Goal: Task Accomplishment & Management: Manage account settings

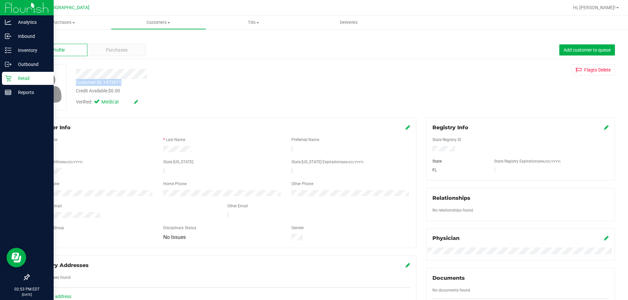
click at [30, 75] on p "Retail" at bounding box center [30, 79] width 39 height 8
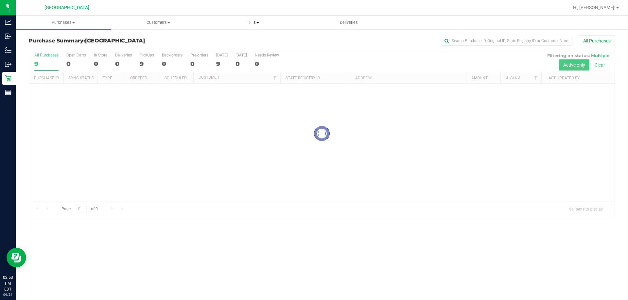
click at [255, 23] on span "Tills" at bounding box center [253, 23] width 94 height 6
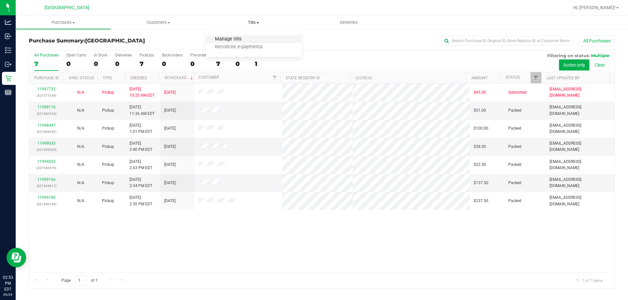
click at [225, 39] on span "Manage tills" at bounding box center [228, 40] width 44 height 6
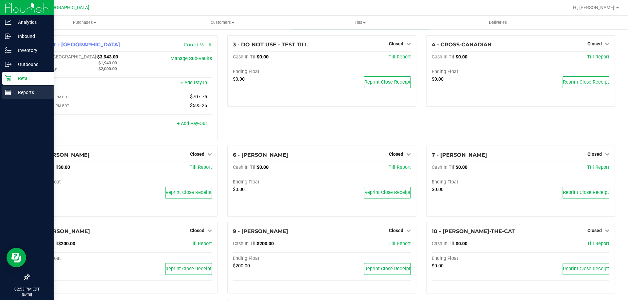
click at [10, 92] on icon at bounding box center [8, 92] width 7 height 7
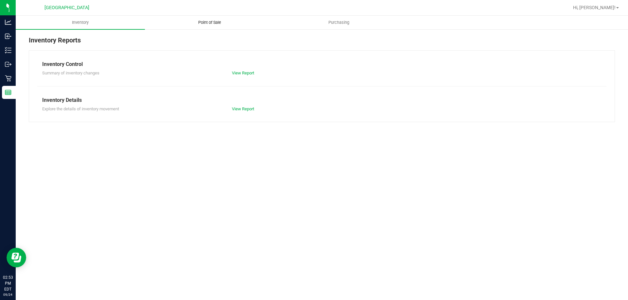
click at [214, 23] on span "Point of Sale" at bounding box center [209, 23] width 41 height 6
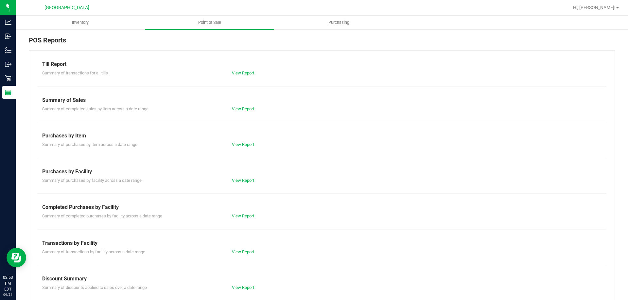
click at [248, 216] on link "View Report" at bounding box center [243, 216] width 22 height 5
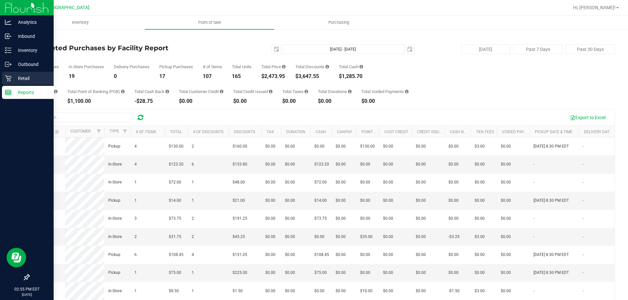
click at [10, 79] on icon at bounding box center [8, 78] width 7 height 7
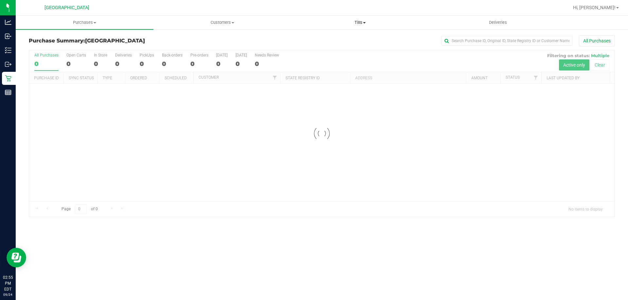
click at [360, 22] on span "Tills" at bounding box center [359, 23] width 137 height 6
click at [322, 39] on span "Manage tills" at bounding box center [313, 40] width 44 height 6
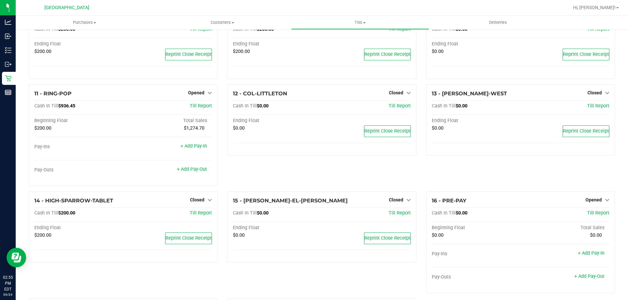
scroll to position [197, 0]
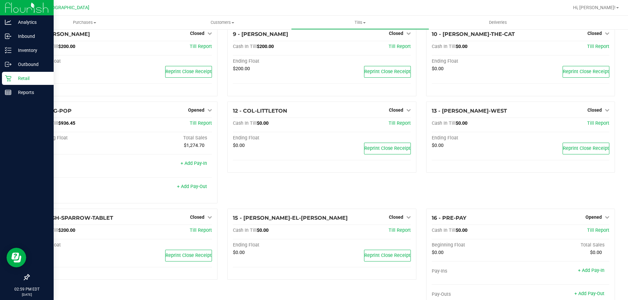
click at [5, 104] on div at bounding box center [27, 185] width 54 height 171
click at [22, 94] on p "Reports" at bounding box center [30, 93] width 39 height 8
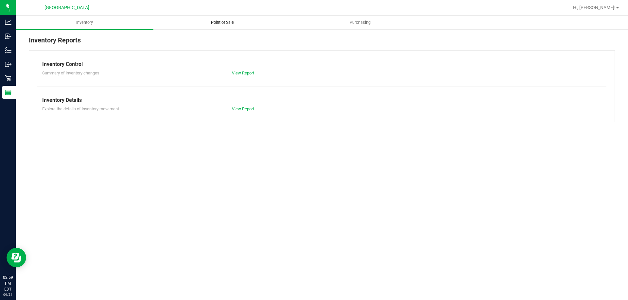
click at [215, 24] on span "Point of Sale" at bounding box center [222, 23] width 41 height 6
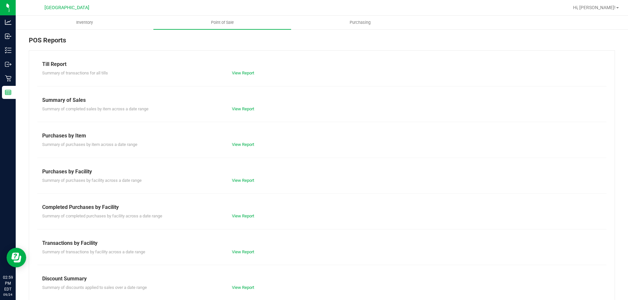
click at [240, 177] on div "Summary of purchases by facility across a date range View Report" at bounding box center [321, 180] width 569 height 8
click at [239, 180] on link "View Report" at bounding box center [243, 180] width 22 height 5
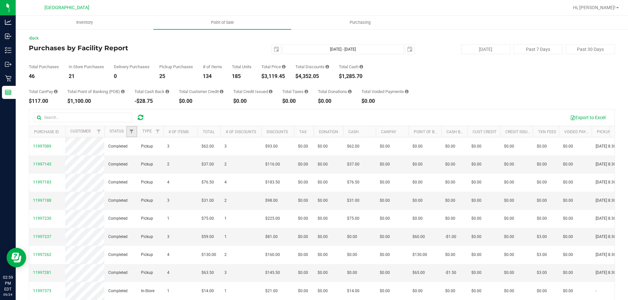
click at [128, 128] on link "Filter" at bounding box center [131, 131] width 11 height 11
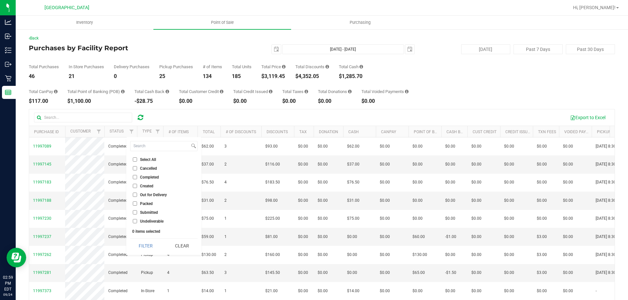
click at [145, 167] on span "Cancelled" at bounding box center [148, 169] width 17 height 4
click at [137, 166] on input "Cancelled" at bounding box center [135, 168] width 4 height 4
checkbox input "true"
click at [143, 244] on button "Filter" at bounding box center [145, 246] width 31 height 14
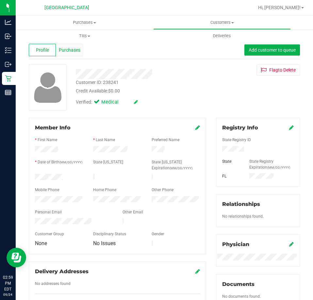
click at [65, 52] on span "Purchases" at bounding box center [70, 50] width 22 height 7
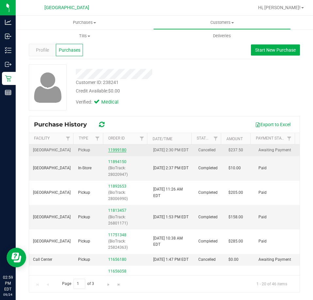
click at [117, 152] on link "11999180" at bounding box center [117, 150] width 18 height 5
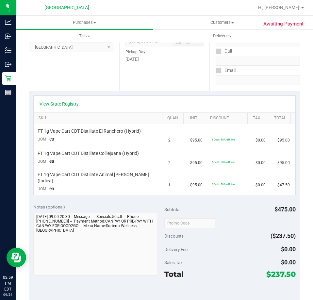
scroll to position [33, 0]
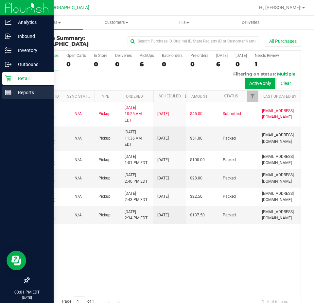
click at [24, 98] on div "Reports" at bounding box center [28, 92] width 52 height 13
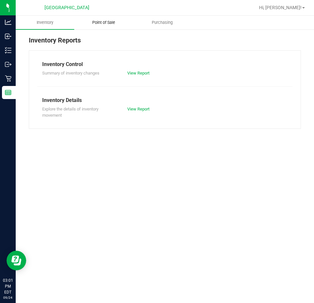
click at [101, 27] on uib-tab-heading "Point of Sale" at bounding box center [104, 22] width 58 height 13
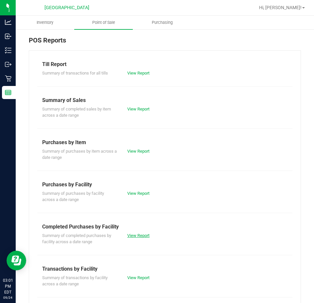
click at [134, 235] on link "View Report" at bounding box center [138, 235] width 22 height 5
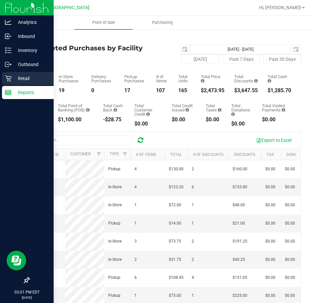
click at [22, 74] on div "Retail" at bounding box center [28, 78] width 52 height 13
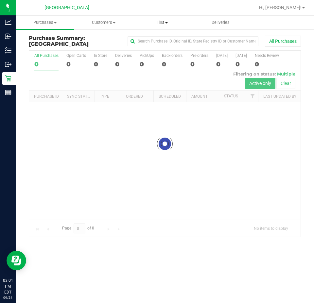
click at [165, 22] on span "Tills" at bounding box center [162, 23] width 58 height 6
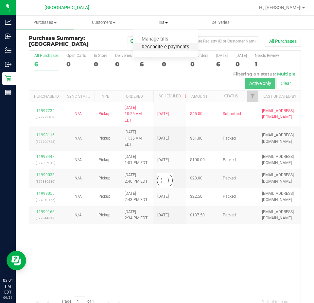
click at [155, 50] on span "Reconcile e-payments" at bounding box center [165, 47] width 65 height 6
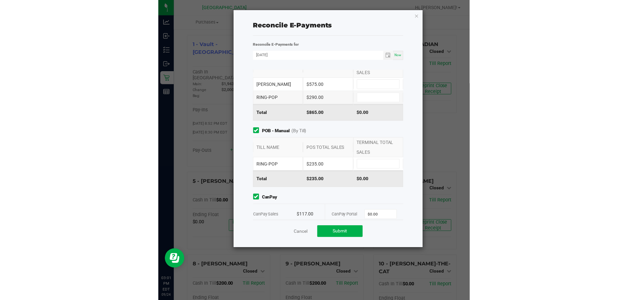
scroll to position [32, 0]
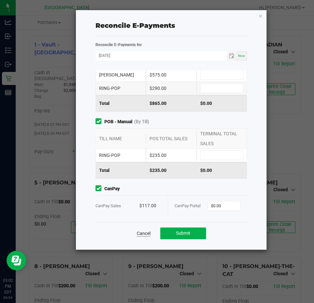
click at [139, 235] on link "Cancel" at bounding box center [144, 233] width 14 height 7
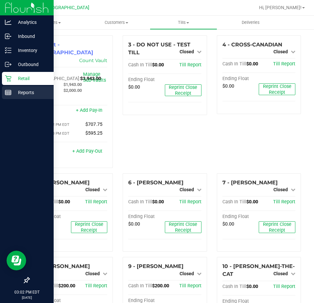
click at [19, 95] on p "Reports" at bounding box center [30, 93] width 39 height 8
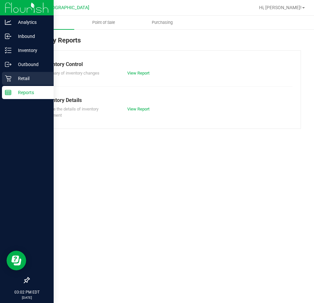
click at [22, 77] on p "Retail" at bounding box center [30, 79] width 39 height 8
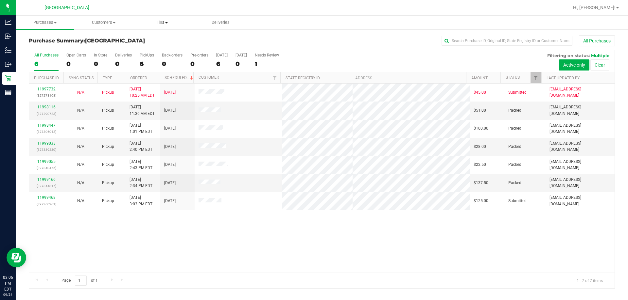
click at [163, 22] on span "Tills" at bounding box center [162, 23] width 58 height 6
click at [162, 41] on span "Manage tills" at bounding box center [155, 40] width 44 height 6
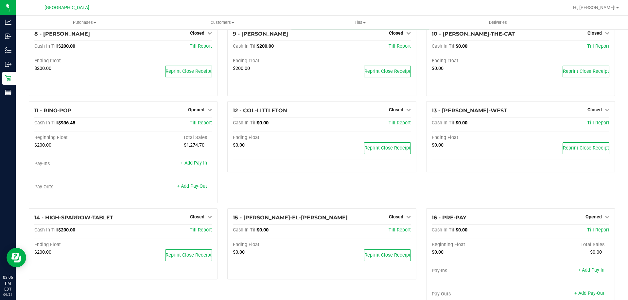
scroll to position [197, 0]
click at [207, 190] on div "+ Add Pay-Out" at bounding box center [167, 187] width 89 height 5
click at [197, 188] on link "+ Add Pay-Out" at bounding box center [192, 187] width 30 height 6
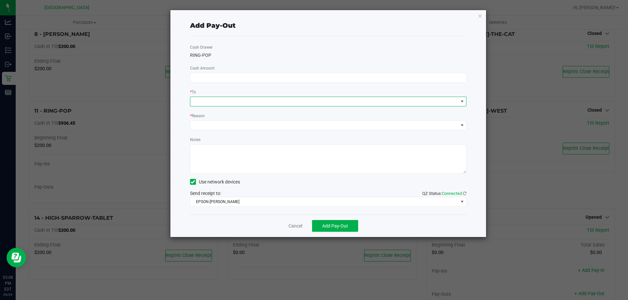
click at [230, 98] on span at bounding box center [324, 101] width 268 height 9
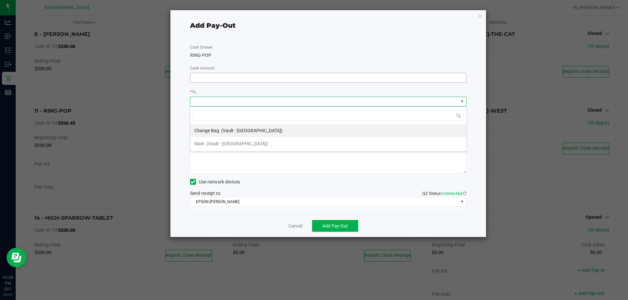
scroll to position [10, 276]
click at [233, 76] on input at bounding box center [328, 77] width 276 height 9
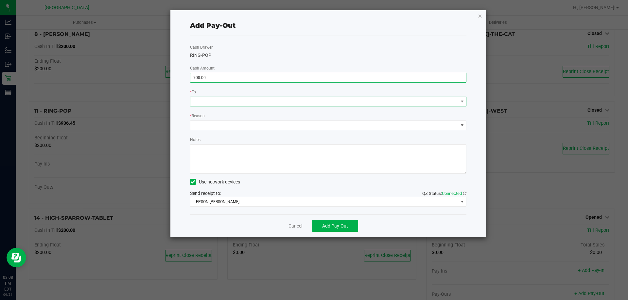
type input "$700.00"
click at [251, 100] on span at bounding box center [324, 101] width 268 height 9
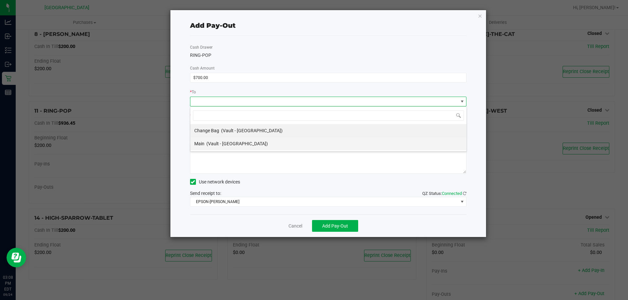
click at [232, 145] on span "(Vault - [GEOGRAPHIC_DATA])" at bounding box center [236, 143] width 61 height 5
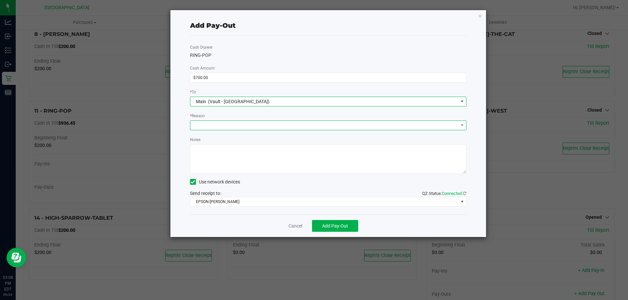
click at [228, 128] on span at bounding box center [324, 125] width 268 height 9
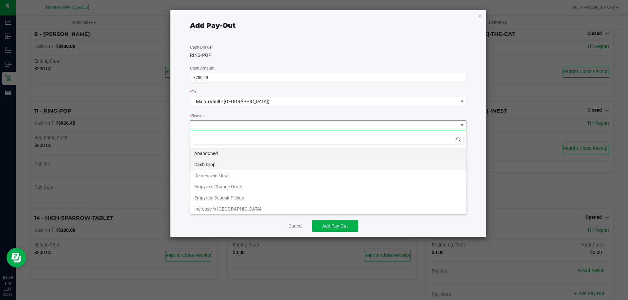
click at [222, 164] on li "Cash Drop" at bounding box center [328, 164] width 276 height 11
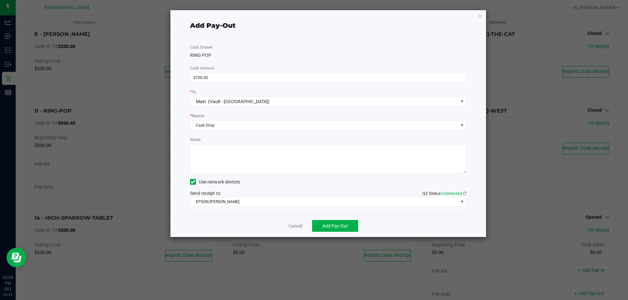
click at [222, 164] on textarea "Notes" at bounding box center [328, 158] width 276 height 29
type textarea "CASH DROP RING POP $700.00 [DATE] -AB"
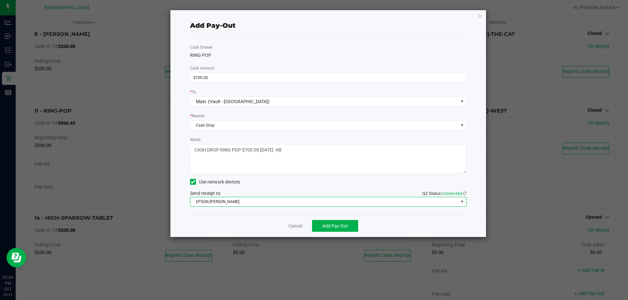
click at [264, 203] on span "EPSON-[PERSON_NAME]" at bounding box center [324, 201] width 268 height 9
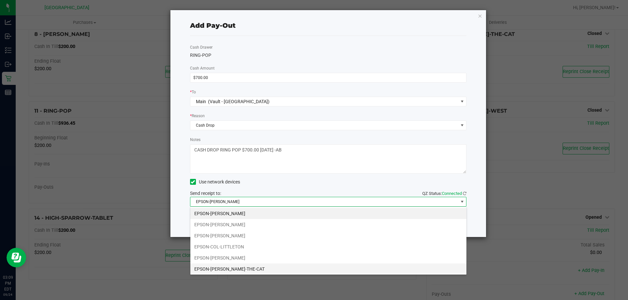
click at [273, 265] on li "EPSON-[PERSON_NAME]-THE-CAT" at bounding box center [328, 269] width 276 height 11
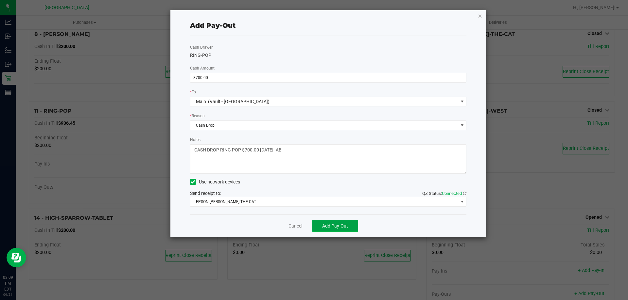
click at [313, 230] on button "Add Pay-Out" at bounding box center [335, 226] width 46 height 12
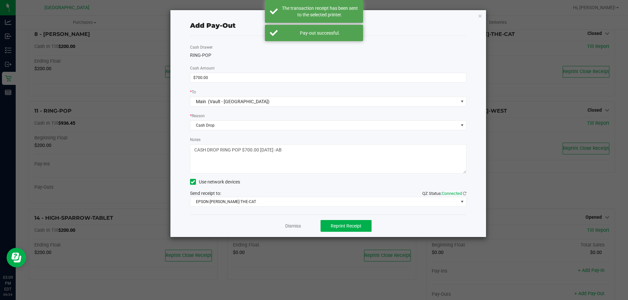
click at [291, 230] on div "Dismiss Reprint Receipt" at bounding box center [328, 226] width 276 height 23
click at [293, 229] on div "Dismiss Reprint Receipt" at bounding box center [328, 226] width 276 height 23
click at [294, 229] on link "Dismiss" at bounding box center [293, 226] width 16 height 7
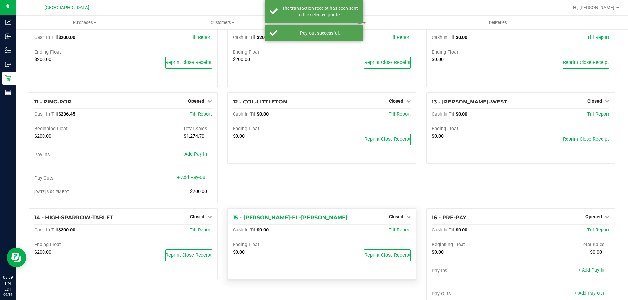
scroll to position [216, 0]
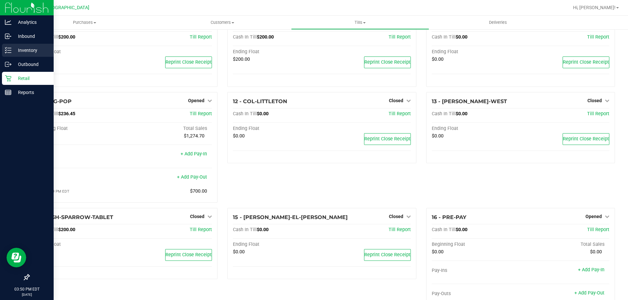
click at [22, 52] on p "Inventory" at bounding box center [30, 50] width 39 height 8
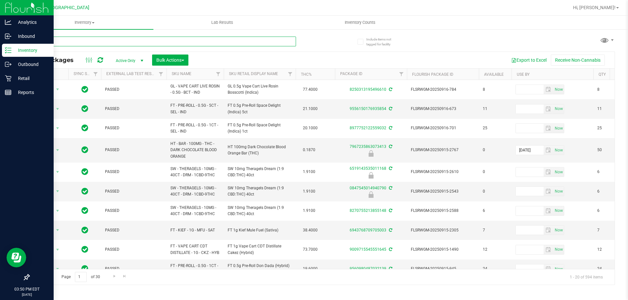
click at [97, 43] on input "text" at bounding box center [162, 42] width 267 height 10
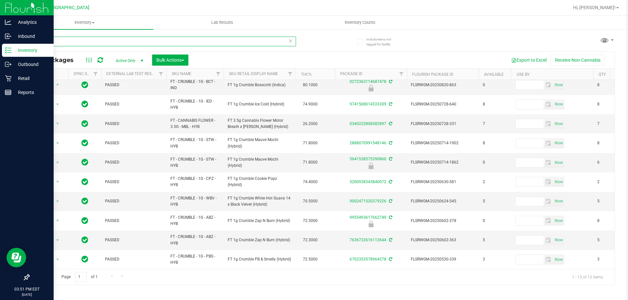
scroll to position [68, 0]
drag, startPoint x: 278, startPoint y: 124, endPoint x: 226, endPoint y: 121, distance: 52.0
click at [226, 121] on td "FT 3.5g Cannabis Flower Motor Breath x [PERSON_NAME] (Hybrid)" at bounding box center [260, 123] width 72 height 19
copy span "FT 3.5g Cannabis Flower Motor Breath x [PERSON_NAME] (Hybrid)"
drag, startPoint x: 142, startPoint y: 40, endPoint x: 22, endPoint y: 41, distance: 119.9
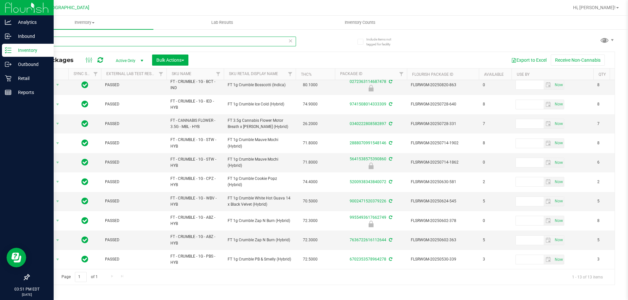
click at [22, 41] on div "Include items not tagged for facility MBL All Packages Active Only Active Only …" at bounding box center [322, 128] width 612 height 199
paste input "FT 3.5g Cannabis Flower Motor Breath x [PERSON_NAME] (Hybrid)"
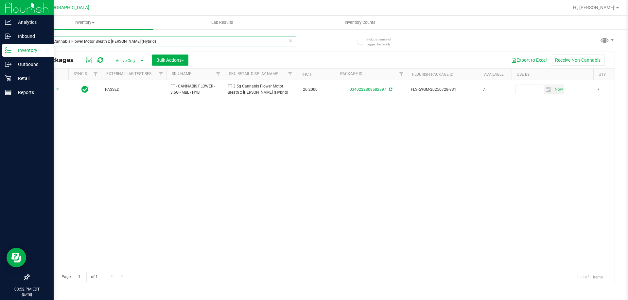
type input "FT 3.5g Cannabis Flower Motor Breath x [PERSON_NAME] (Hybrid)"
click at [313, 131] on div "Action Action Adjust qty Create package Edit attributes Global inventory Locate…" at bounding box center [321, 174] width 585 height 189
click at [313, 8] on span at bounding box center [617, 7] width 3 height 1
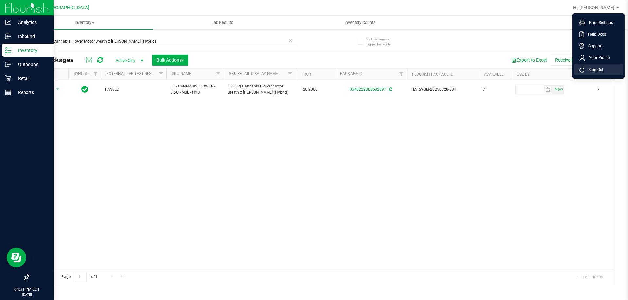
click at [313, 67] on span "Sign Out" at bounding box center [593, 69] width 19 height 7
